Goal: Task Accomplishment & Management: Manage account settings

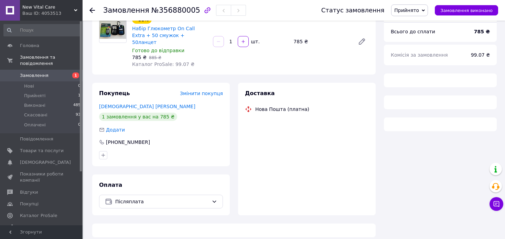
scroll to position [75, 0]
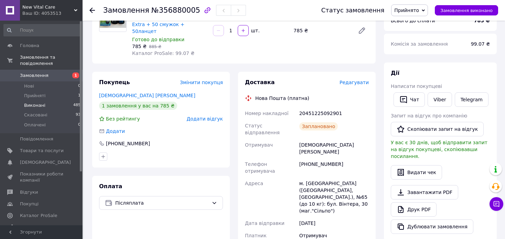
click at [39, 102] on span "Виконані" at bounding box center [34, 105] width 21 height 6
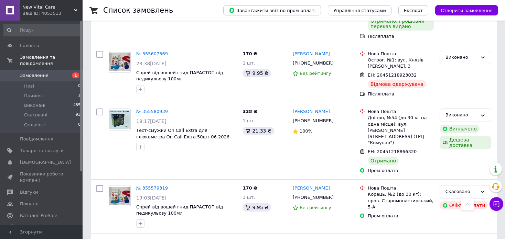
scroll to position [2166, 0]
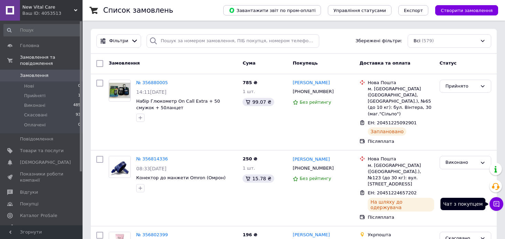
click at [493, 201] on icon at bounding box center [496, 204] width 7 height 7
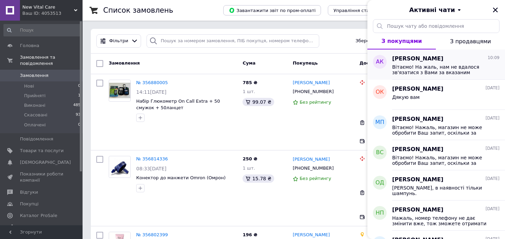
click at [448, 65] on span "Вітаємо! На жаль, нам не вдалося зв'язатися з Вами за вказаним номером телефону…" at bounding box center [441, 69] width 98 height 11
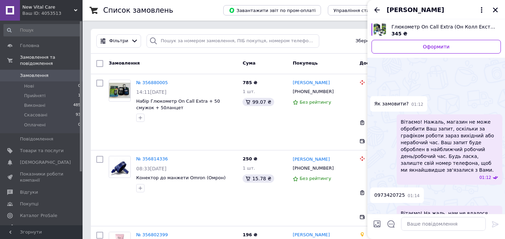
scroll to position [31, 0]
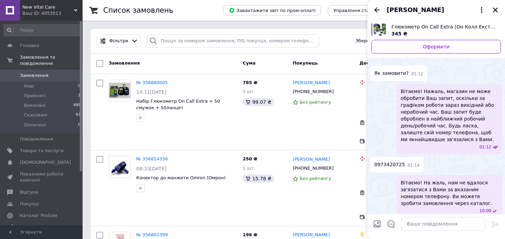
click at [498, 9] on icon "Закрити" at bounding box center [495, 10] width 6 height 6
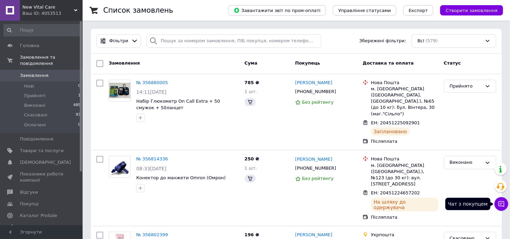
click at [500, 205] on button "Чат з покупцем" at bounding box center [501, 204] width 14 height 14
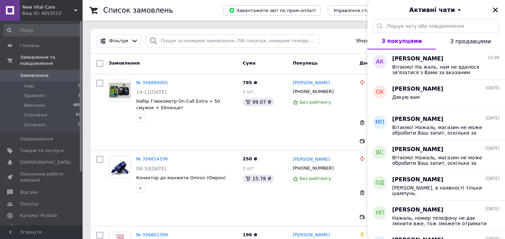
click at [497, 7] on icon "Закрити" at bounding box center [495, 10] width 6 height 6
